Goal: Task Accomplishment & Management: Manage account settings

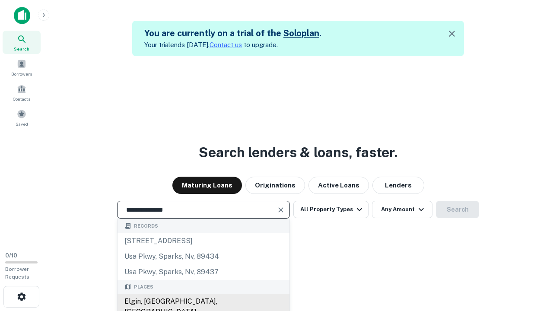
click at [203, 302] on div "Elgin, [GEOGRAPHIC_DATA], [GEOGRAPHIC_DATA]" at bounding box center [204, 307] width 172 height 26
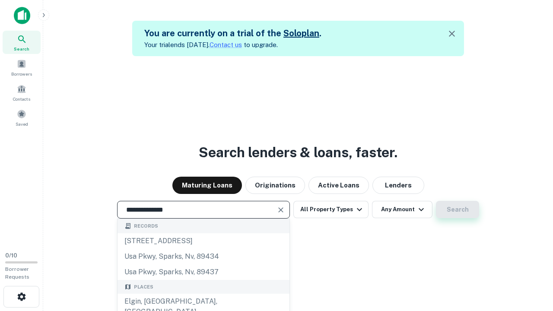
type input "**********"
click at [458, 210] on button "Search" at bounding box center [457, 209] width 43 height 17
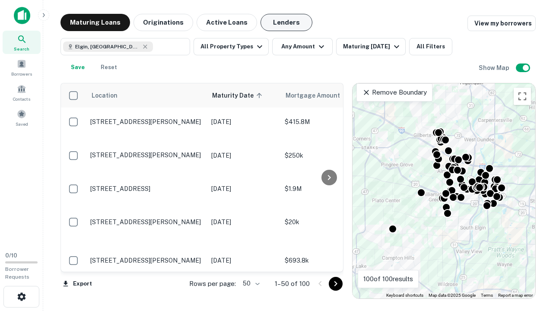
click at [287, 22] on button "Lenders" at bounding box center [287, 22] width 52 height 17
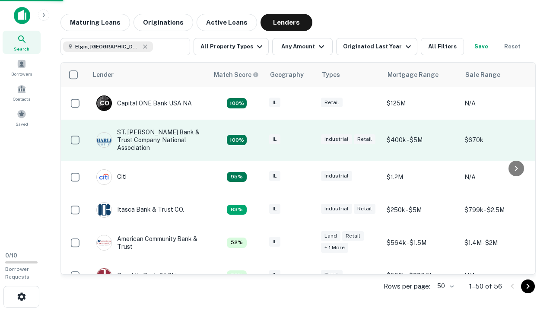
click at [307, 140] on div "IL" at bounding box center [290, 140] width 43 height 12
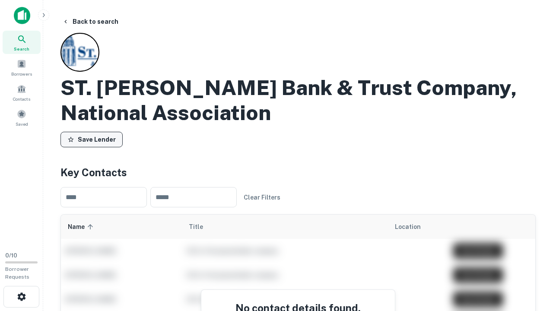
click at [92, 140] on button "Save Lender" at bounding box center [92, 140] width 62 height 16
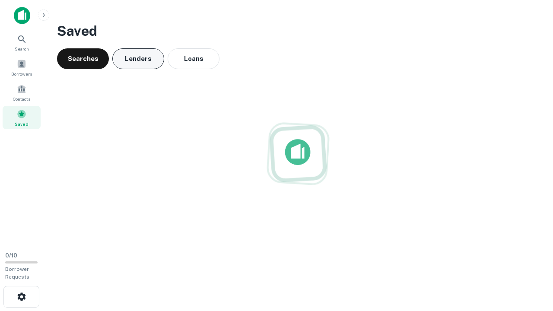
click at [138, 59] on button "Lenders" at bounding box center [138, 58] width 52 height 21
